Goal: Information Seeking & Learning: Learn about a topic

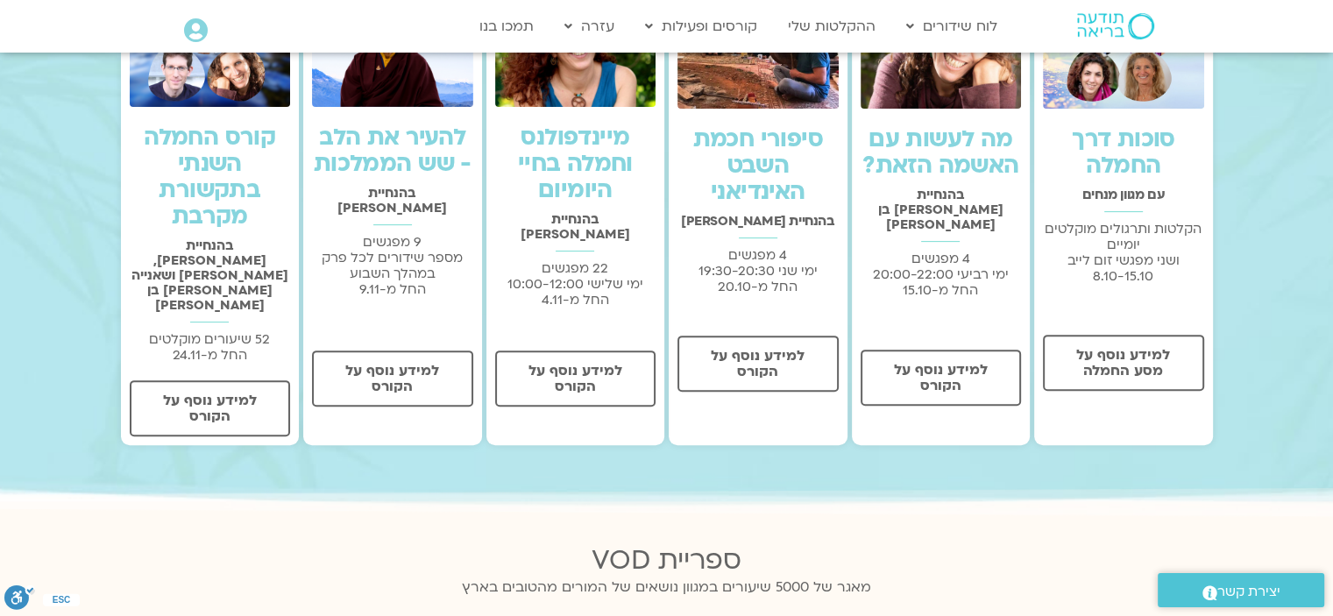
scroll to position [526, 0]
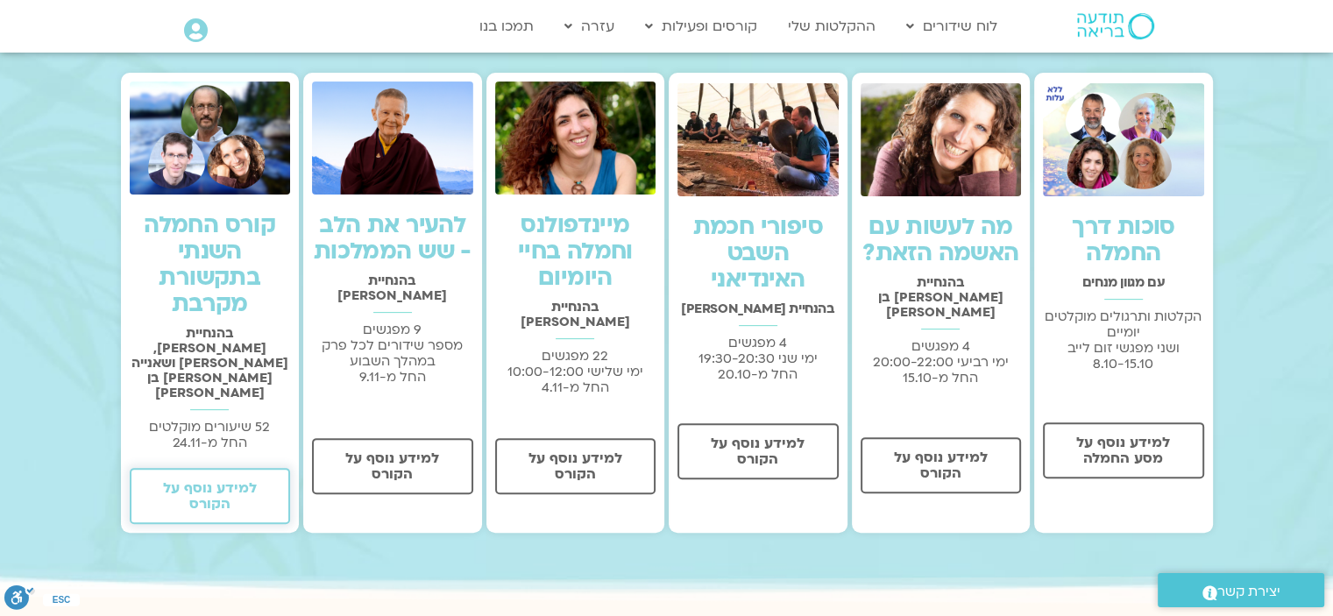
click at [224, 480] on span "למידע נוסף על הקורס" at bounding box center [210, 496] width 116 height 32
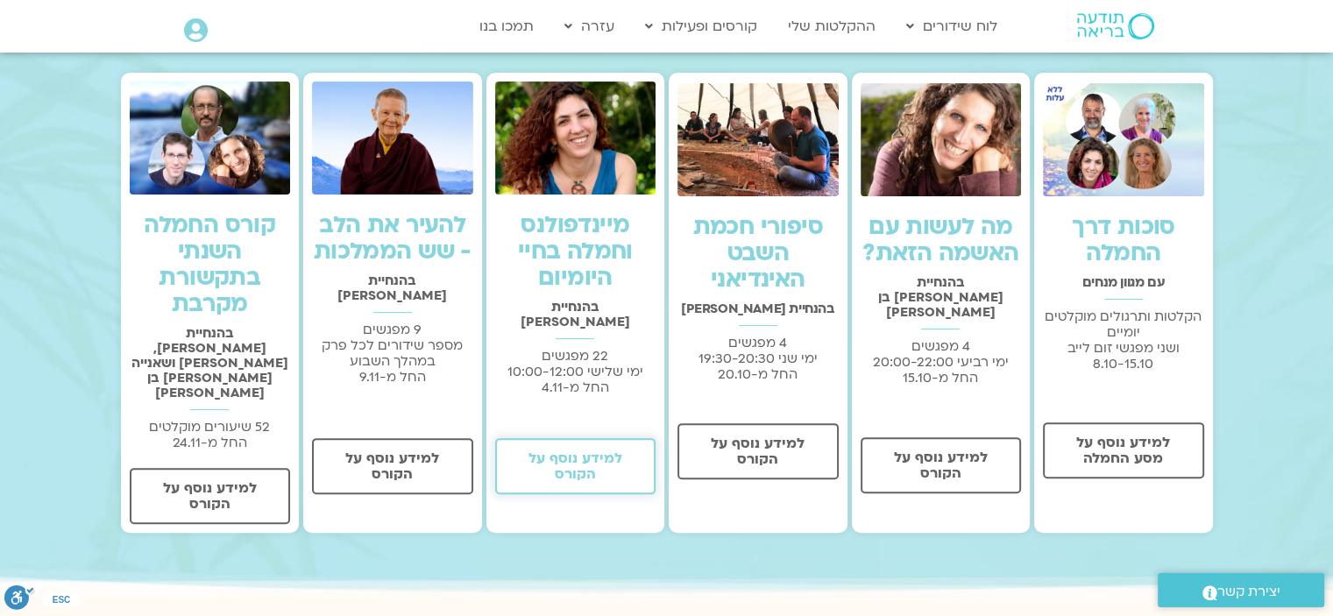
click at [582, 451] on span "למידע נוסף על הקורס" at bounding box center [576, 466] width 116 height 32
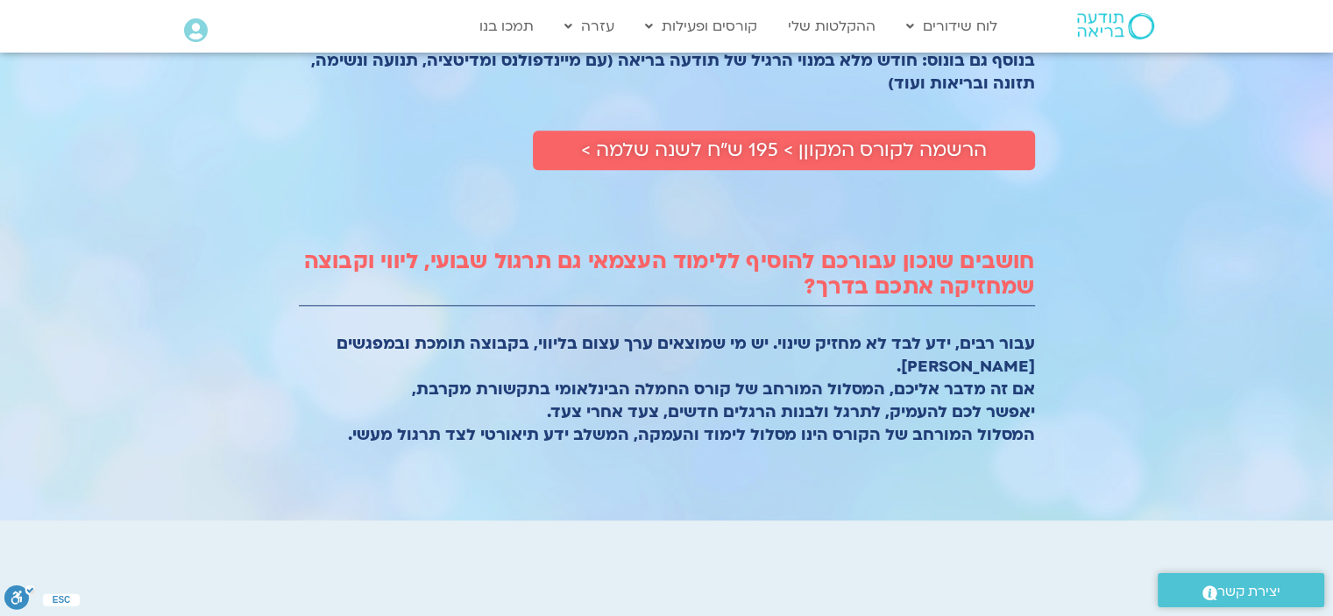
scroll to position [1928, 0]
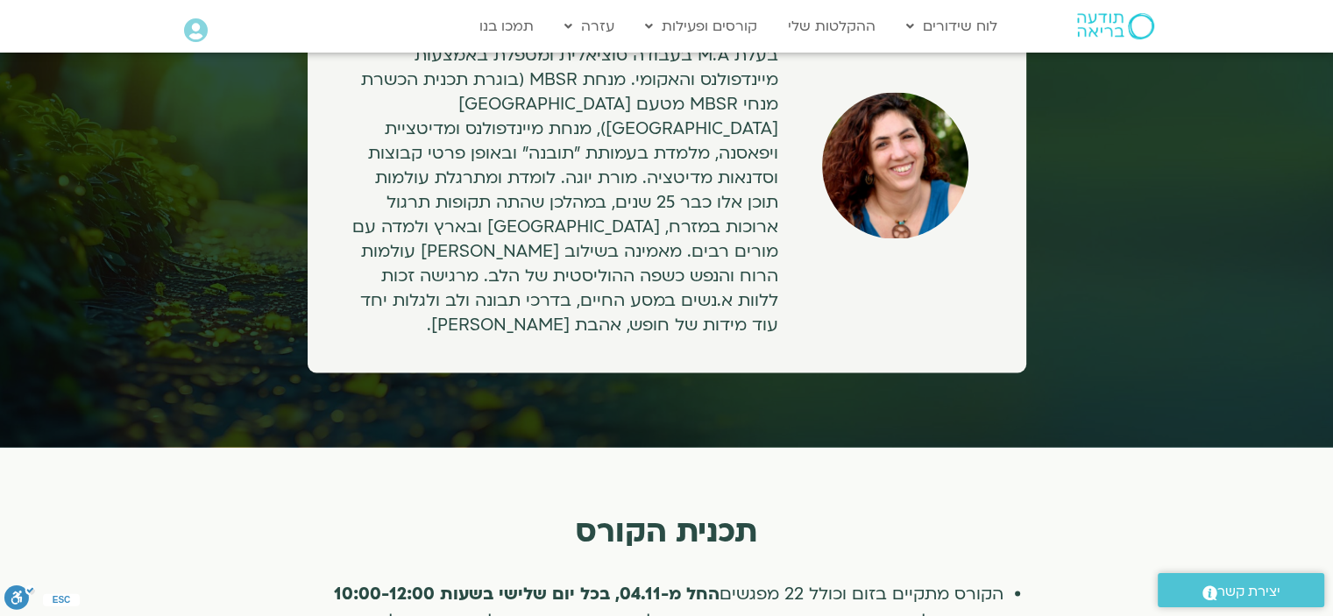
scroll to position [2804, 0]
